Goal: Consume media (video, audio): Consume media (video, audio)

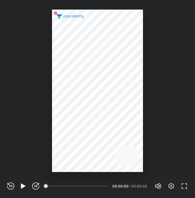
scroll to position [198, 195]
click at [25, 184] on icon "button" at bounding box center [23, 185] width 7 height 7
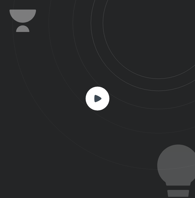
click at [95, 96] on icon at bounding box center [97, 97] width 7 height 7
click at [140, 72] on icon at bounding box center [104, 84] width 183 height 169
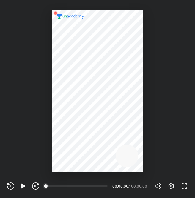
scroll to position [198, 195]
click at [101, 92] on div at bounding box center [97, 91] width 91 height 162
click at [24, 184] on icon "button" at bounding box center [23, 185] width 7 height 7
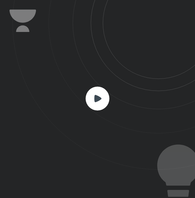
click at [98, 109] on rect at bounding box center [98, 98] width 24 height 24
click at [98, 104] on rect at bounding box center [98, 98] width 24 height 24
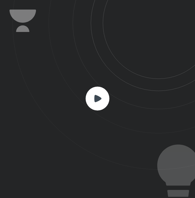
click at [96, 96] on icon at bounding box center [98, 98] width 24 height 24
click at [96, 96] on icon at bounding box center [97, 97] width 7 height 7
click at [187, 193] on icon at bounding box center [179, 196] width 22 height 12
click at [149, 81] on icon at bounding box center [104, 84] width 183 height 169
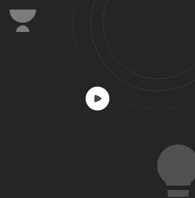
drag, startPoint x: 70, startPoint y: 57, endPoint x: 74, endPoint y: 81, distance: 23.8
click at [74, 81] on icon at bounding box center [104, 84] width 183 height 169
drag, startPoint x: 77, startPoint y: 83, endPoint x: 72, endPoint y: 74, distance: 10.8
click at [77, 82] on icon at bounding box center [104, 84] width 183 height 169
click at [125, 166] on icon at bounding box center [104, 84] width 183 height 169
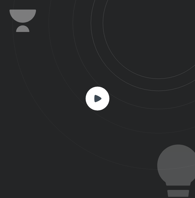
click at [125, 166] on icon at bounding box center [104, 84] width 183 height 169
drag, startPoint x: 125, startPoint y: 166, endPoint x: 190, endPoint y: 163, distance: 64.7
click at [184, 164] on icon at bounding box center [104, 84] width 183 height 169
